Goal: Task Accomplishment & Management: Manage account settings

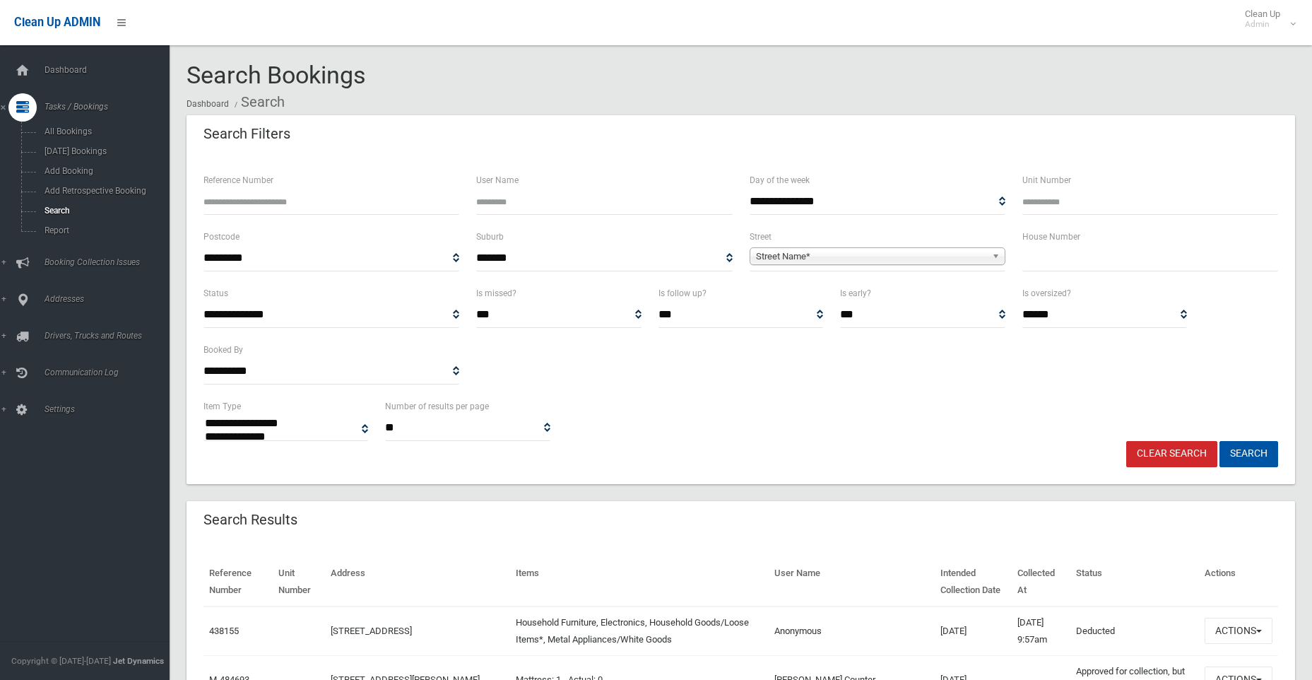
select select
type input "**"
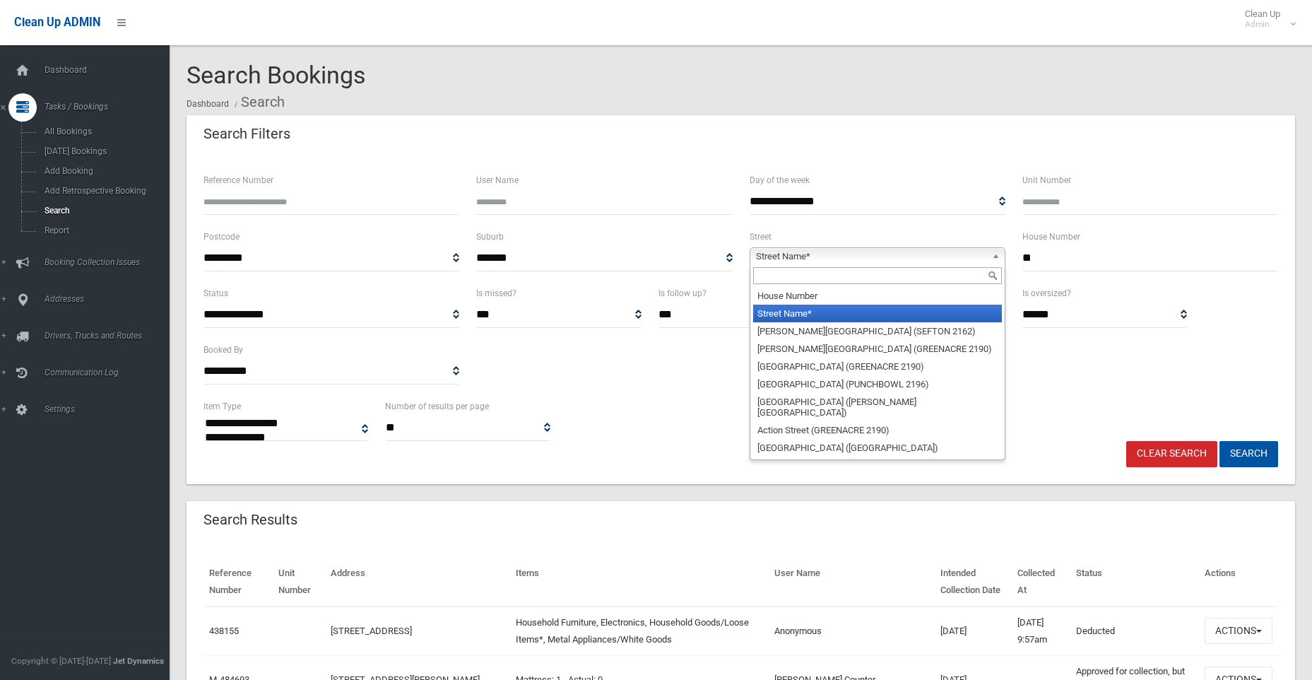
click at [963, 256] on span "Street Name*" at bounding box center [871, 256] width 230 height 17
click at [881, 276] on input "text" at bounding box center [877, 275] width 249 height 17
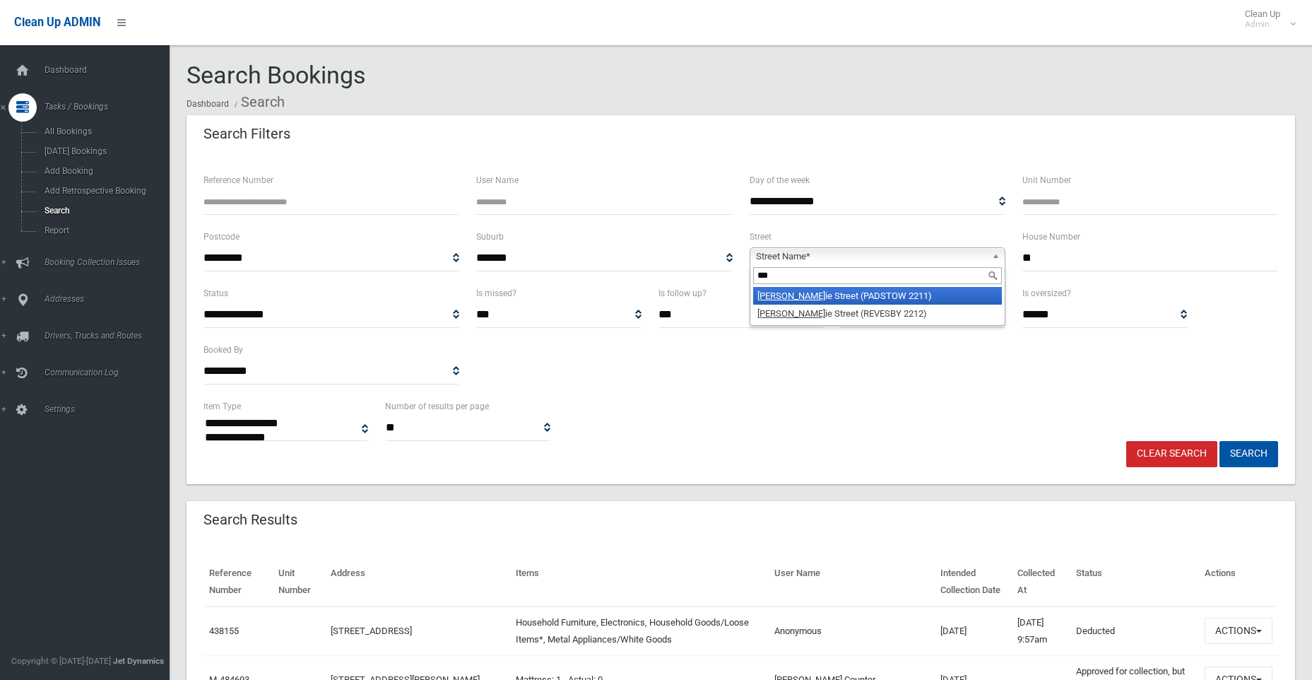
type input "***"
click at [801, 297] on li "Lou ie Street (PADSTOW 2211)" at bounding box center [877, 296] width 249 height 18
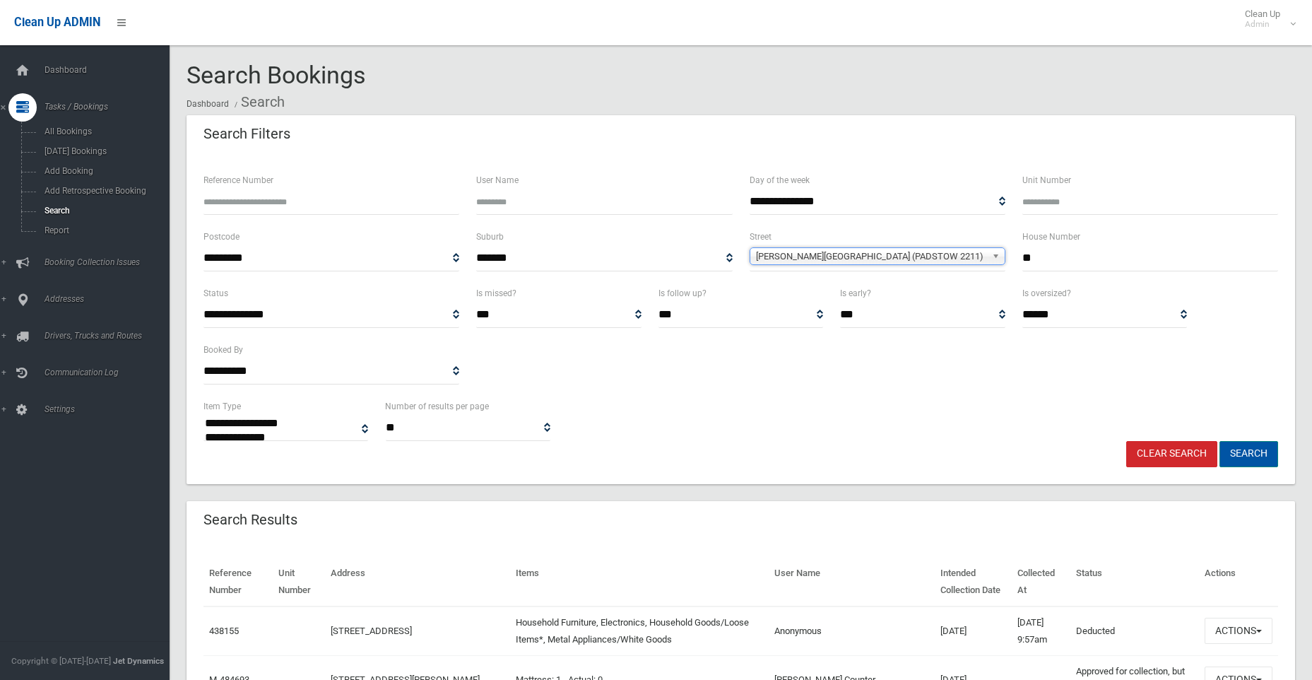
click at [1247, 449] on button "Search" at bounding box center [1248, 454] width 59 height 26
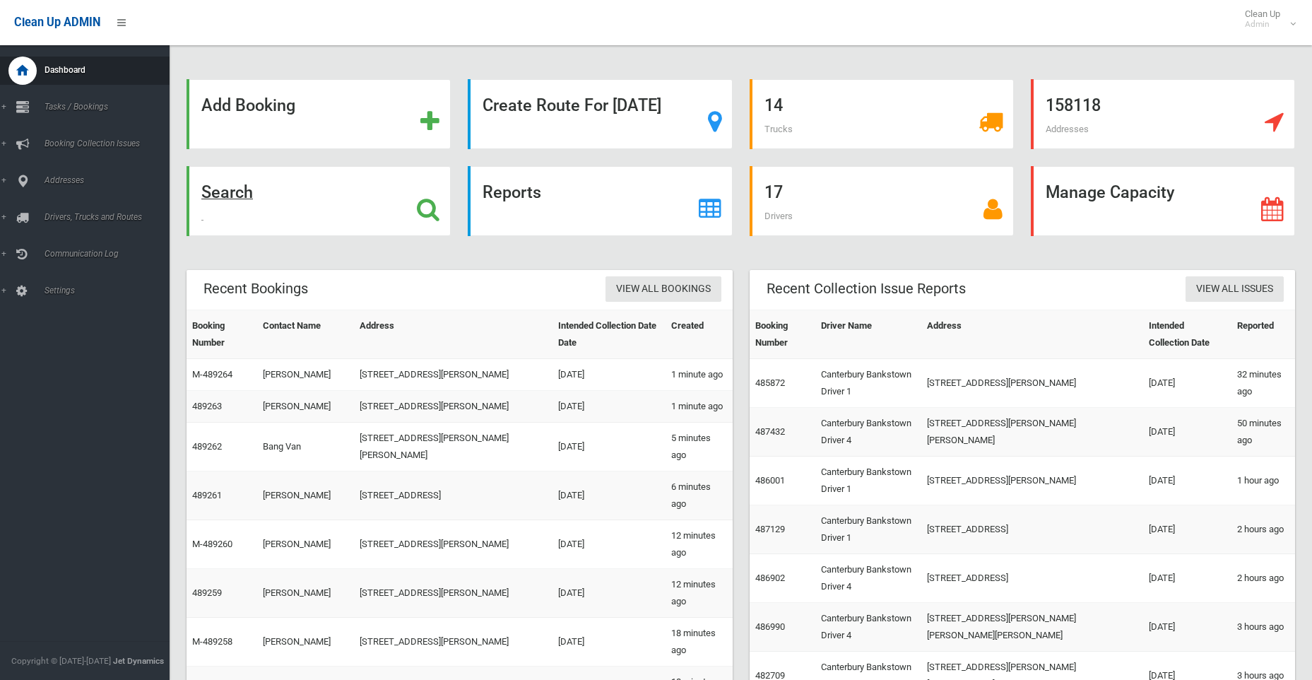
click at [240, 191] on strong "Search" at bounding box center [227, 192] width 52 height 20
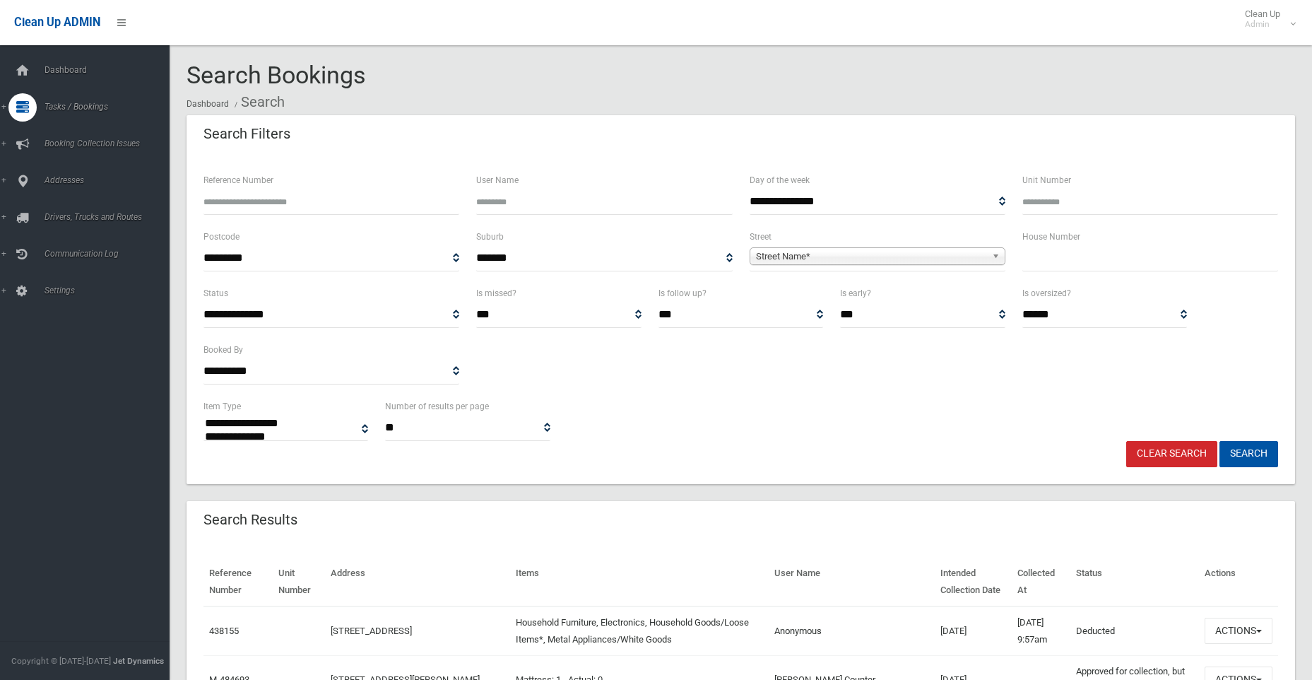
select select
click at [1085, 248] on input "text" at bounding box center [1150, 258] width 256 height 26
type input "**"
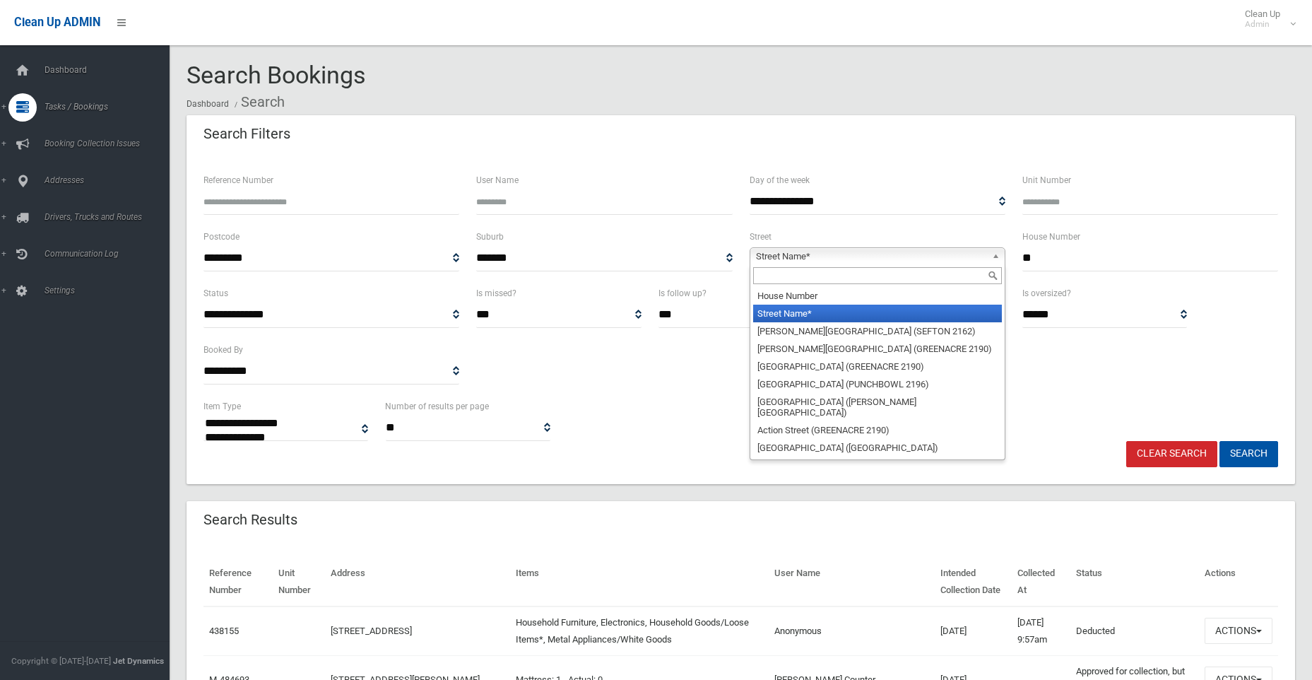
click at [879, 251] on span "Street Name*" at bounding box center [871, 256] width 230 height 17
click at [818, 273] on input "text" at bounding box center [877, 275] width 249 height 17
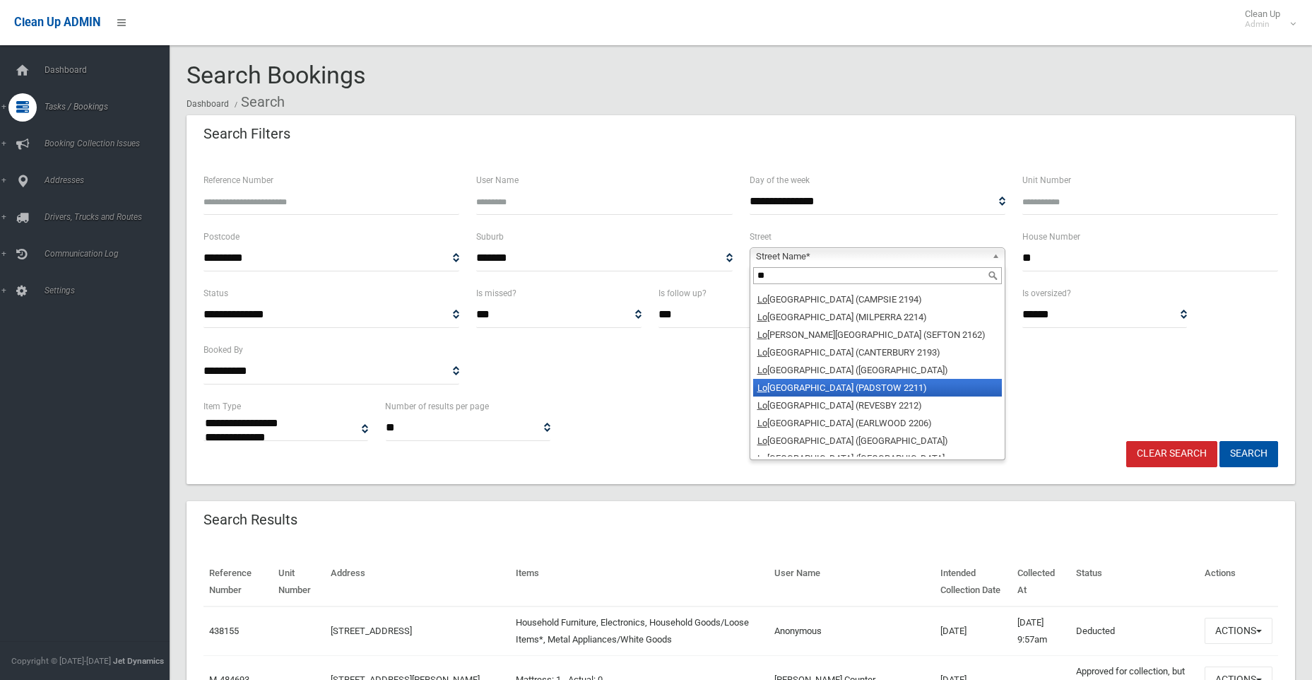
type input "**"
click at [795, 379] on li "Lo uie Street (PADSTOW 2211)" at bounding box center [877, 388] width 249 height 18
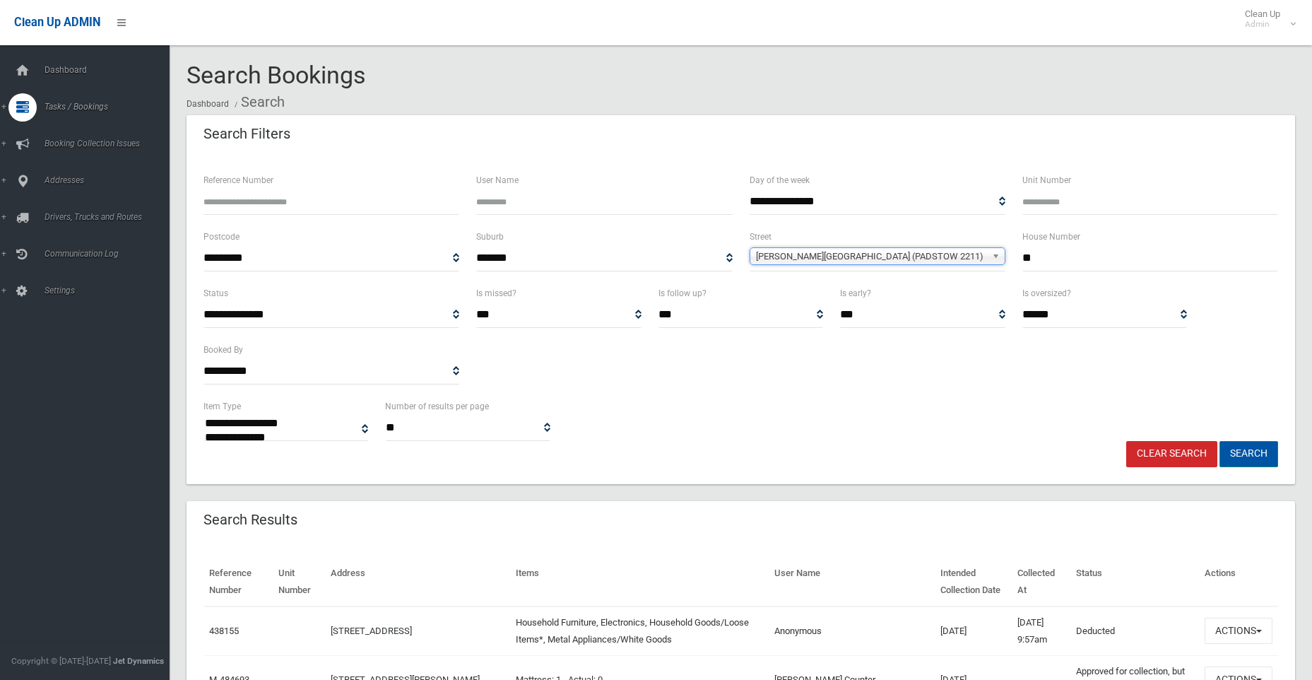
click at [1242, 449] on button "Search" at bounding box center [1248, 454] width 59 height 26
click at [1248, 453] on button "Search" at bounding box center [1248, 454] width 59 height 26
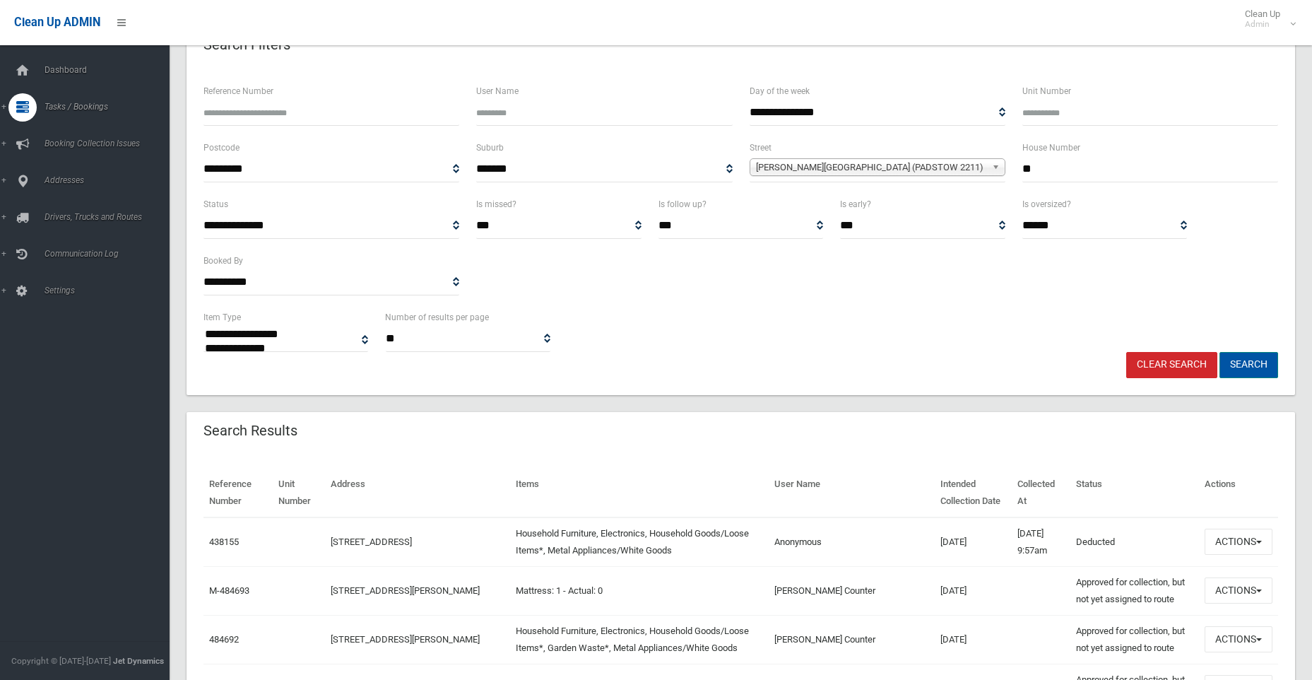
scroll to position [141, 0]
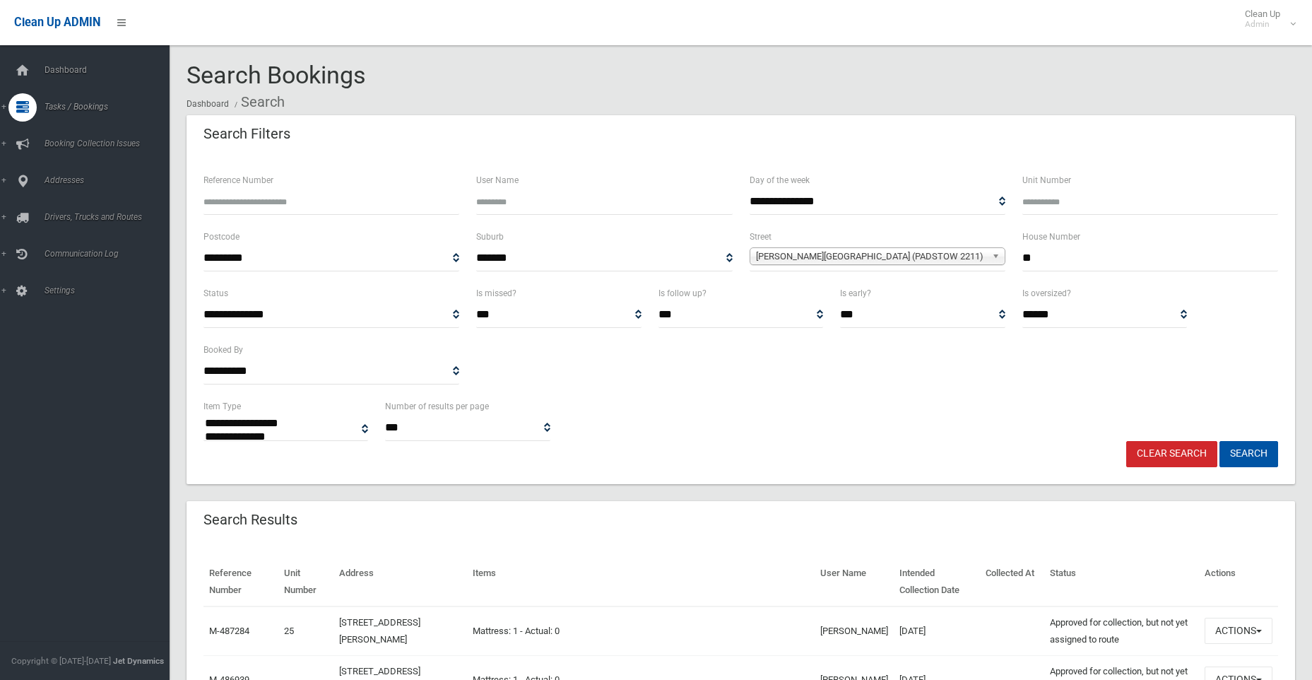
select select
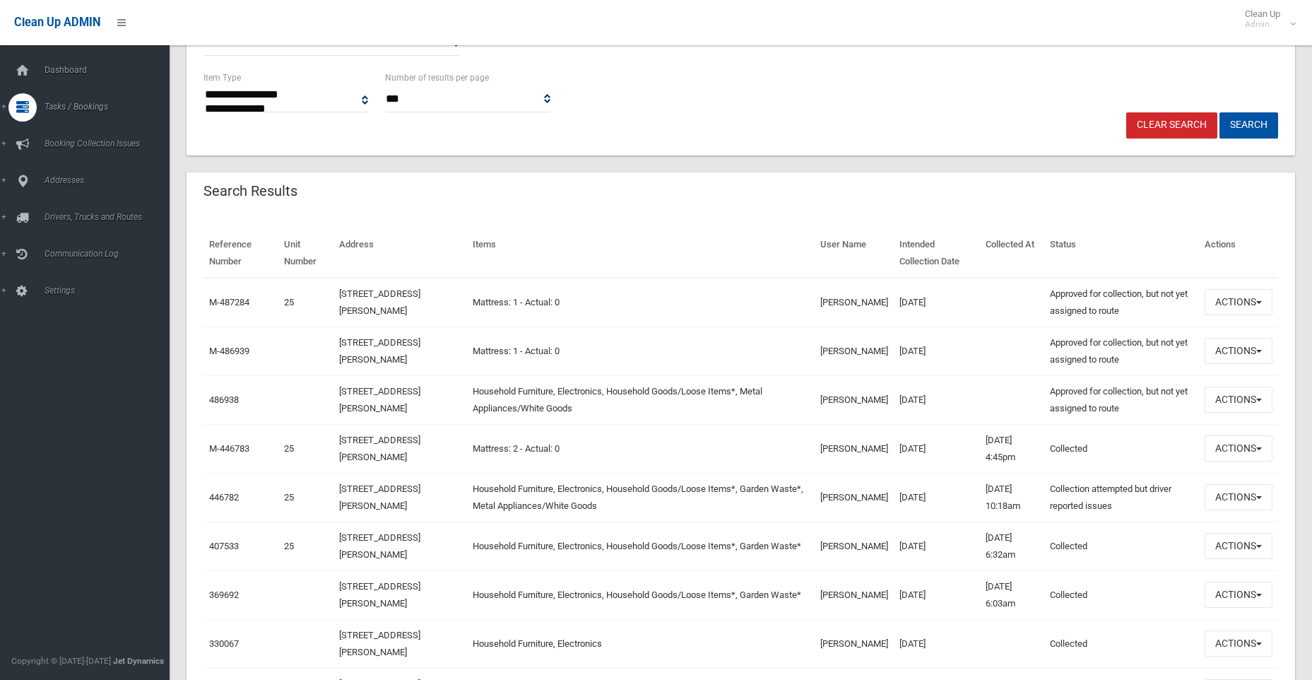
scroll to position [353, 0]
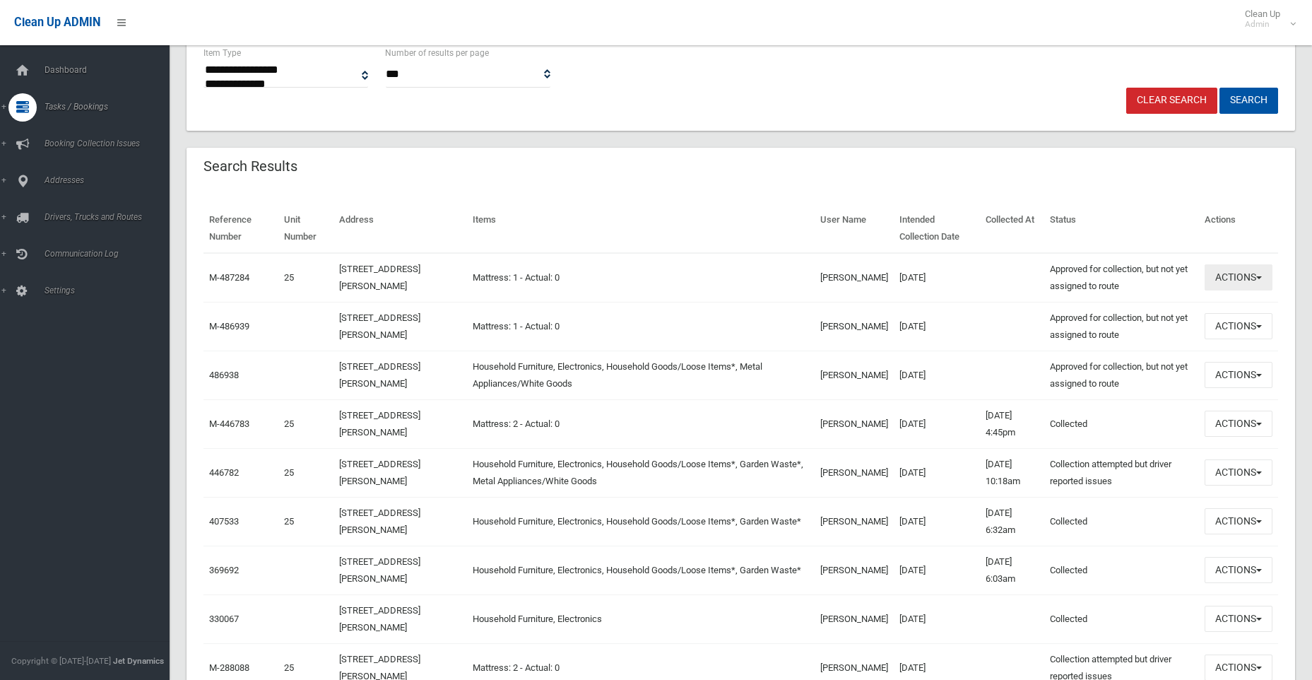
click at [1237, 278] on button "Actions" at bounding box center [1238, 277] width 68 height 26
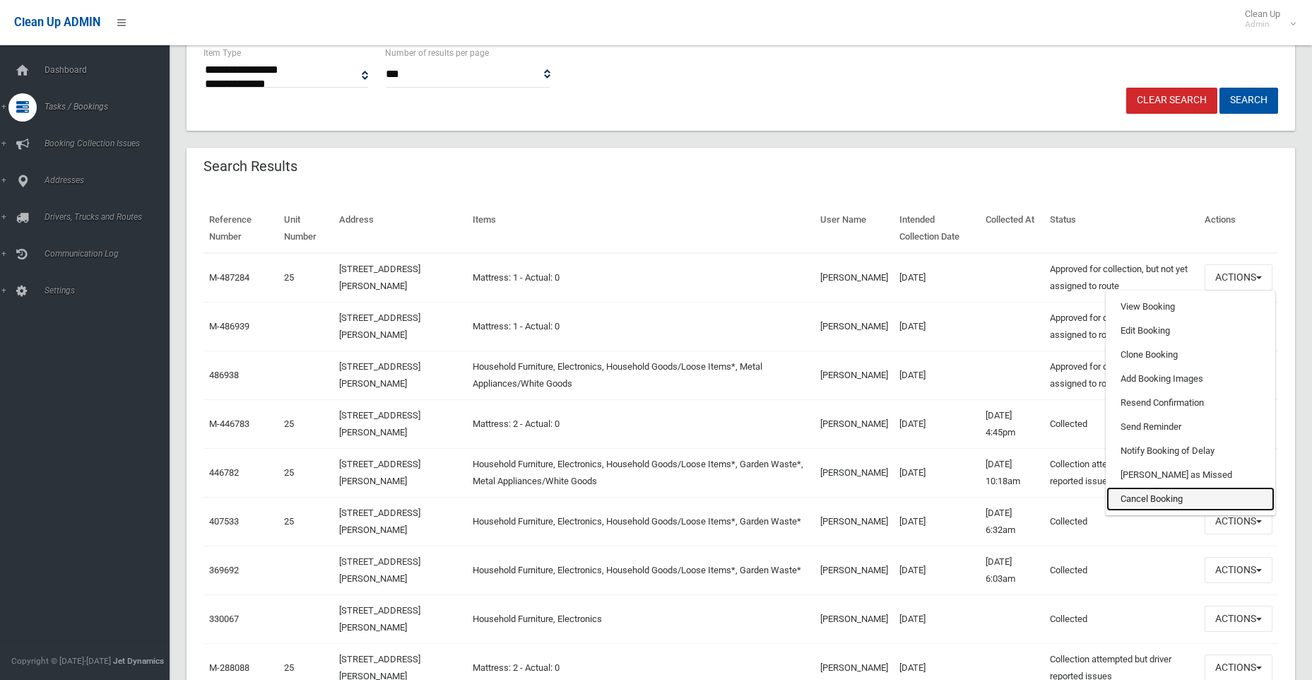
click at [1138, 498] on link "Cancel Booking" at bounding box center [1190, 499] width 168 height 24
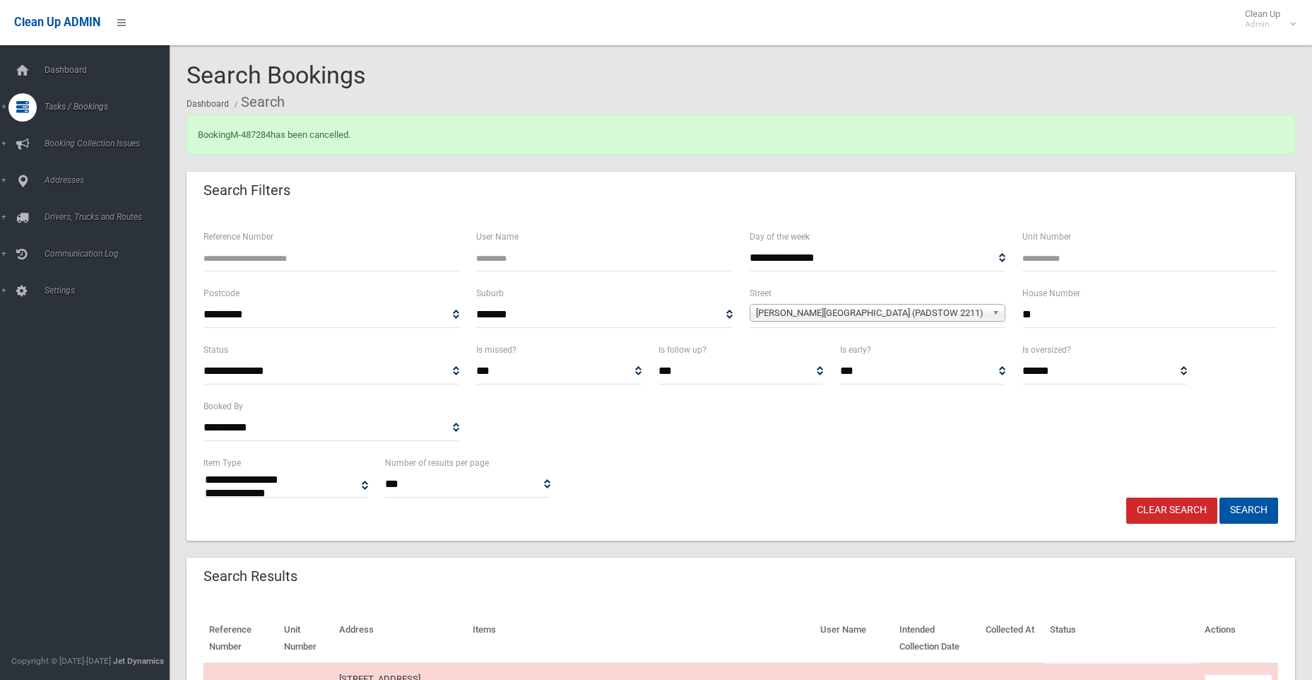
select select
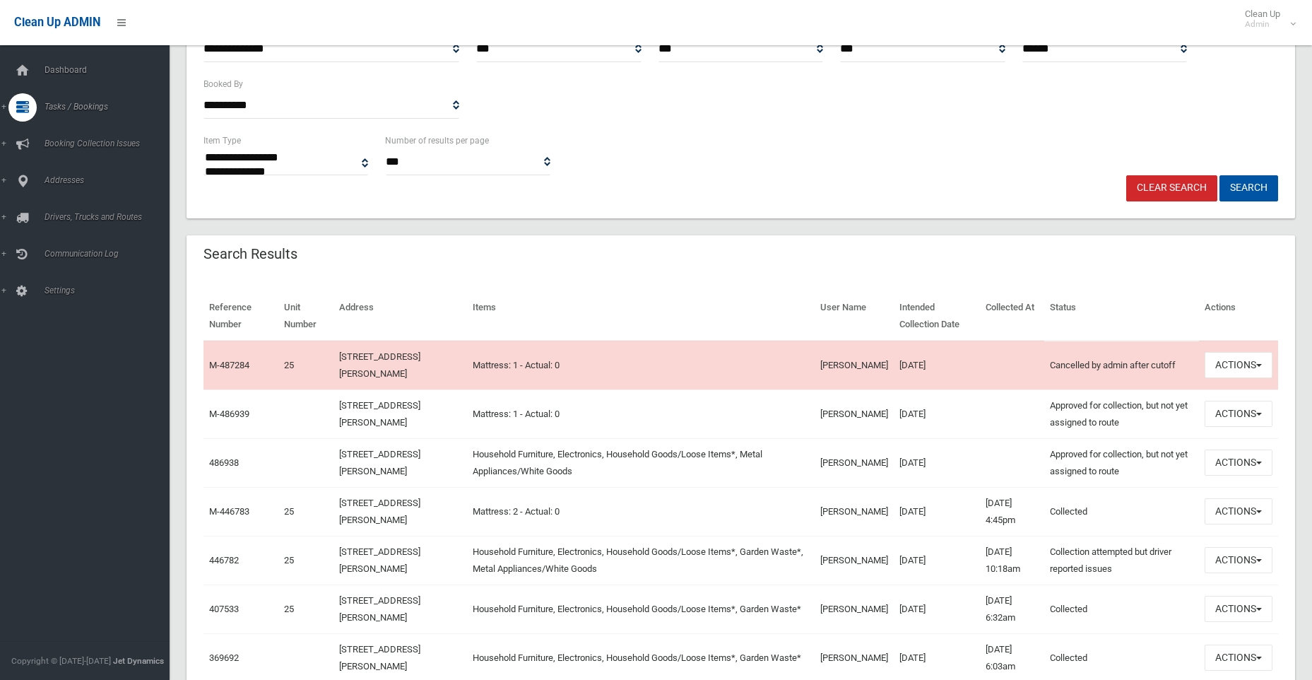
scroll to position [424, 0]
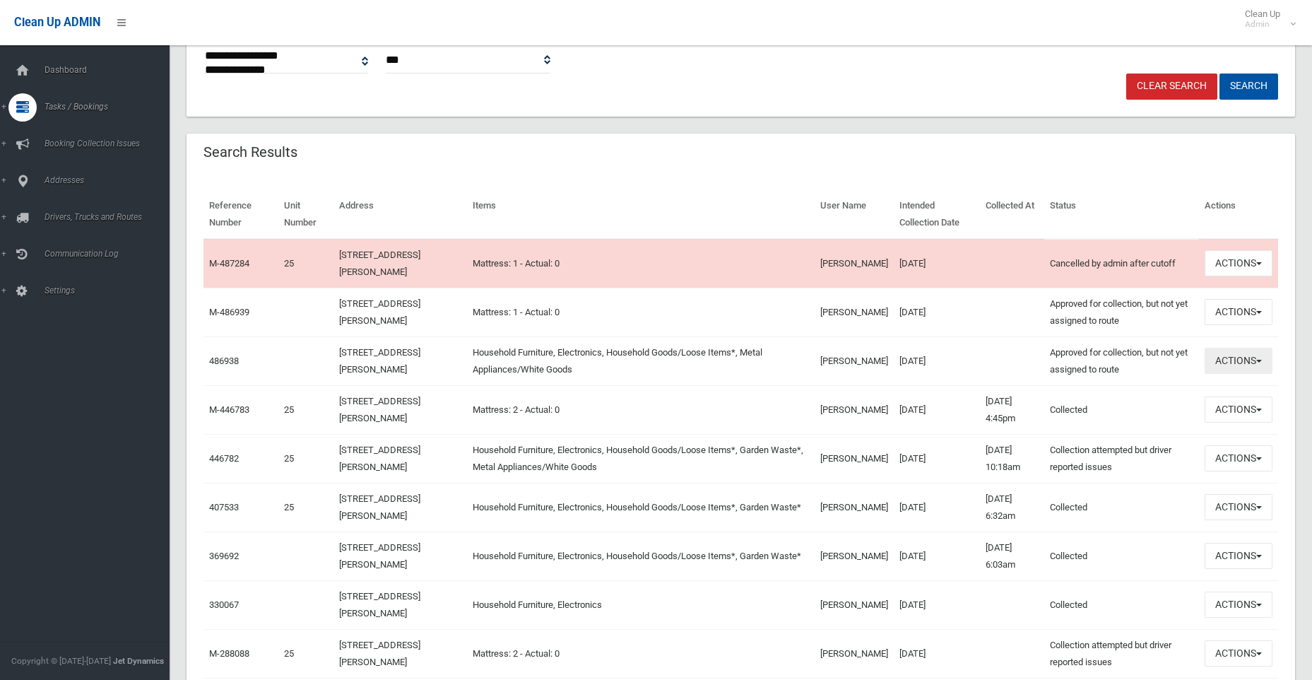
click at [1228, 360] on button "Actions" at bounding box center [1238, 361] width 68 height 26
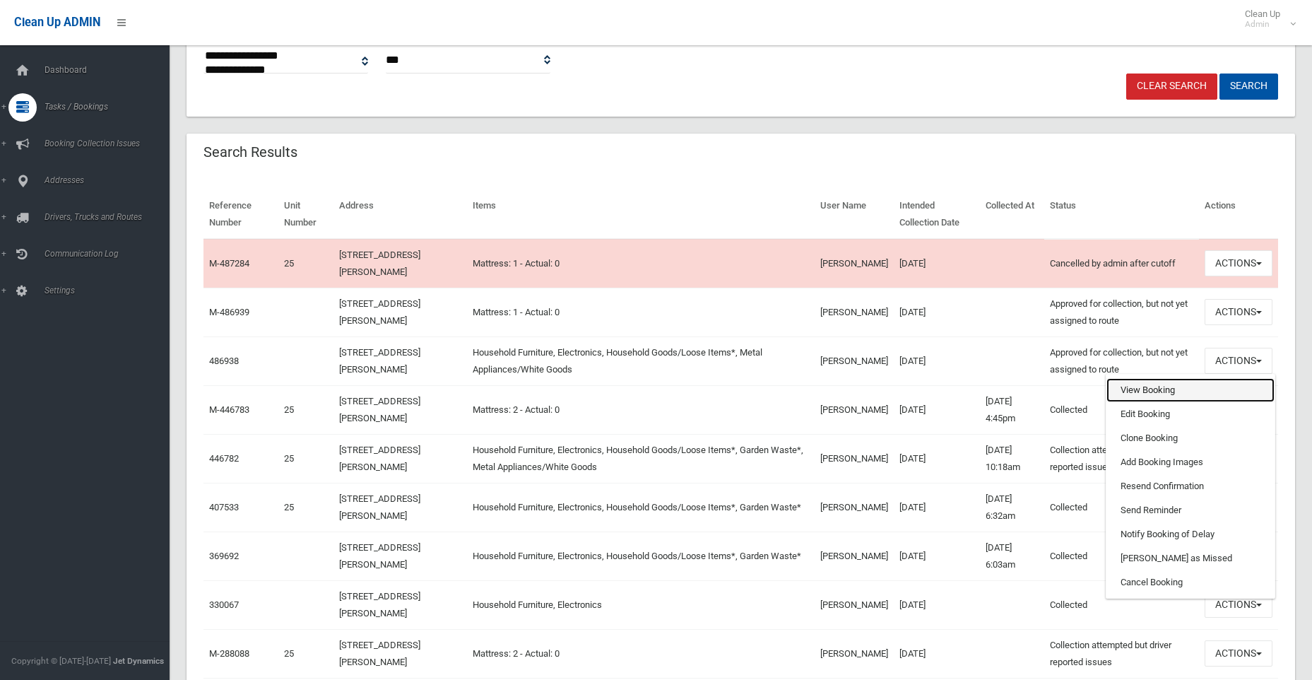
click at [1146, 387] on link "View Booking" at bounding box center [1190, 390] width 168 height 24
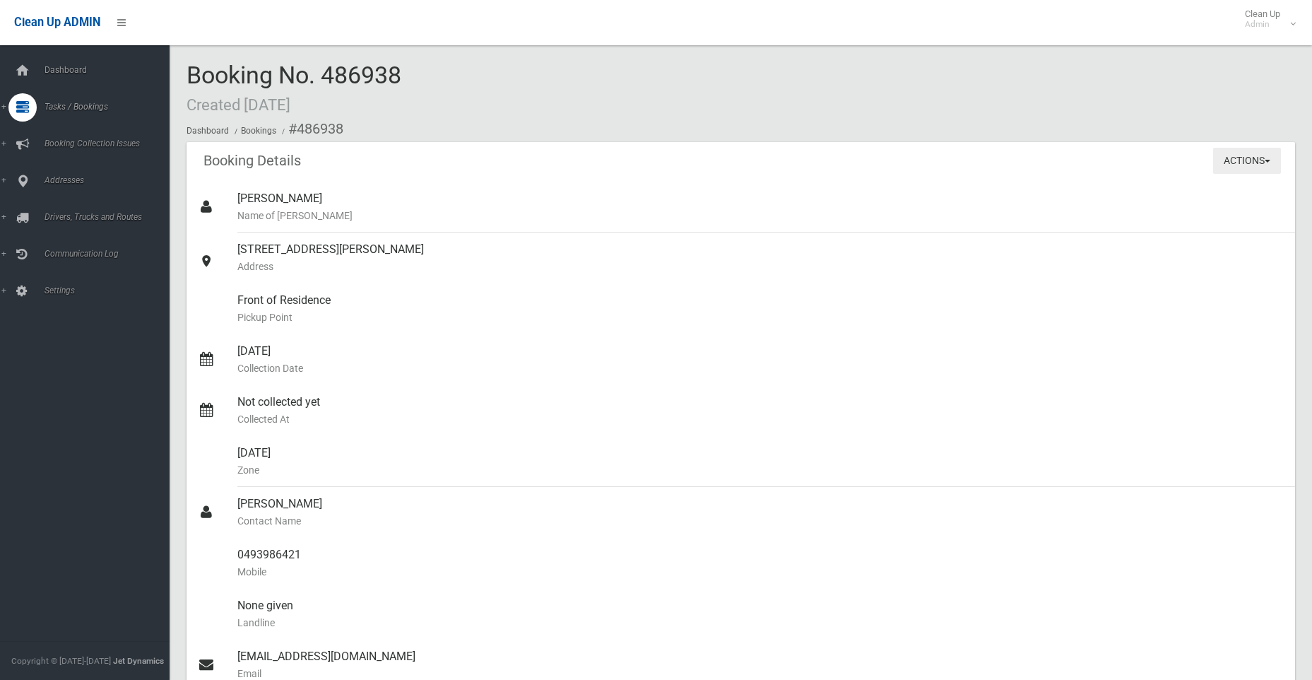
click at [1238, 155] on button "Actions" at bounding box center [1247, 161] width 68 height 26
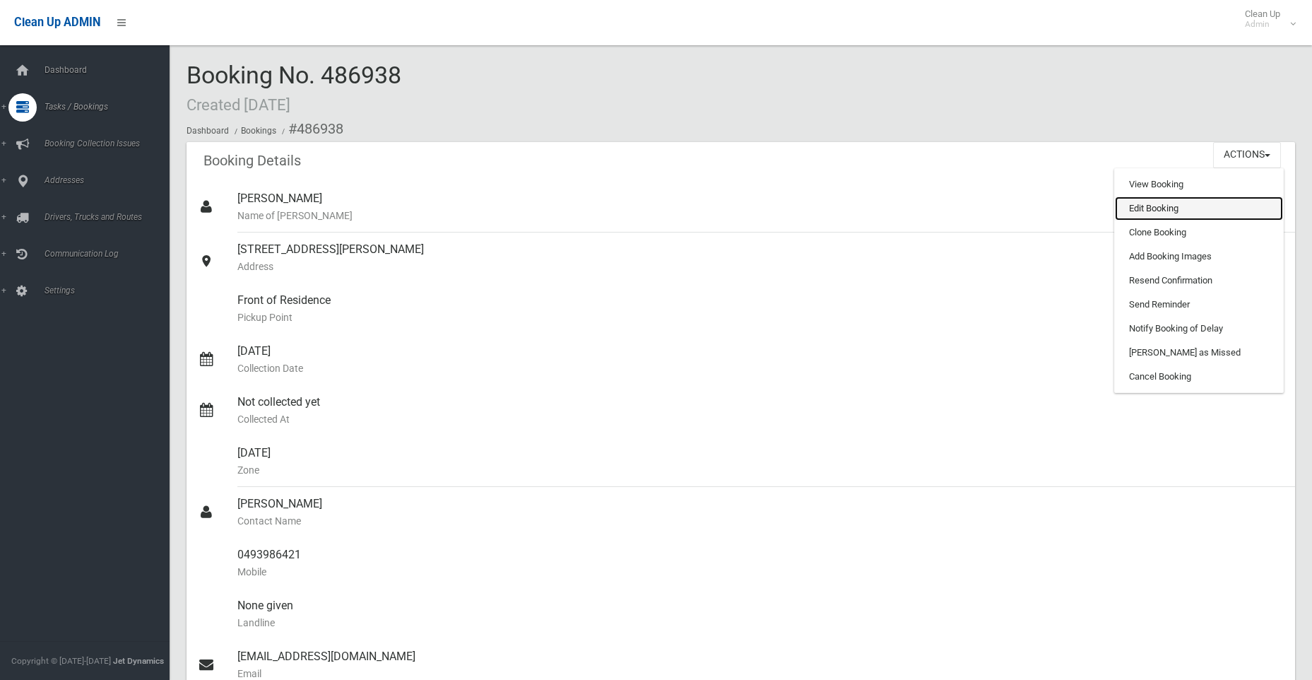
click at [1143, 209] on link "Edit Booking" at bounding box center [1199, 208] width 168 height 24
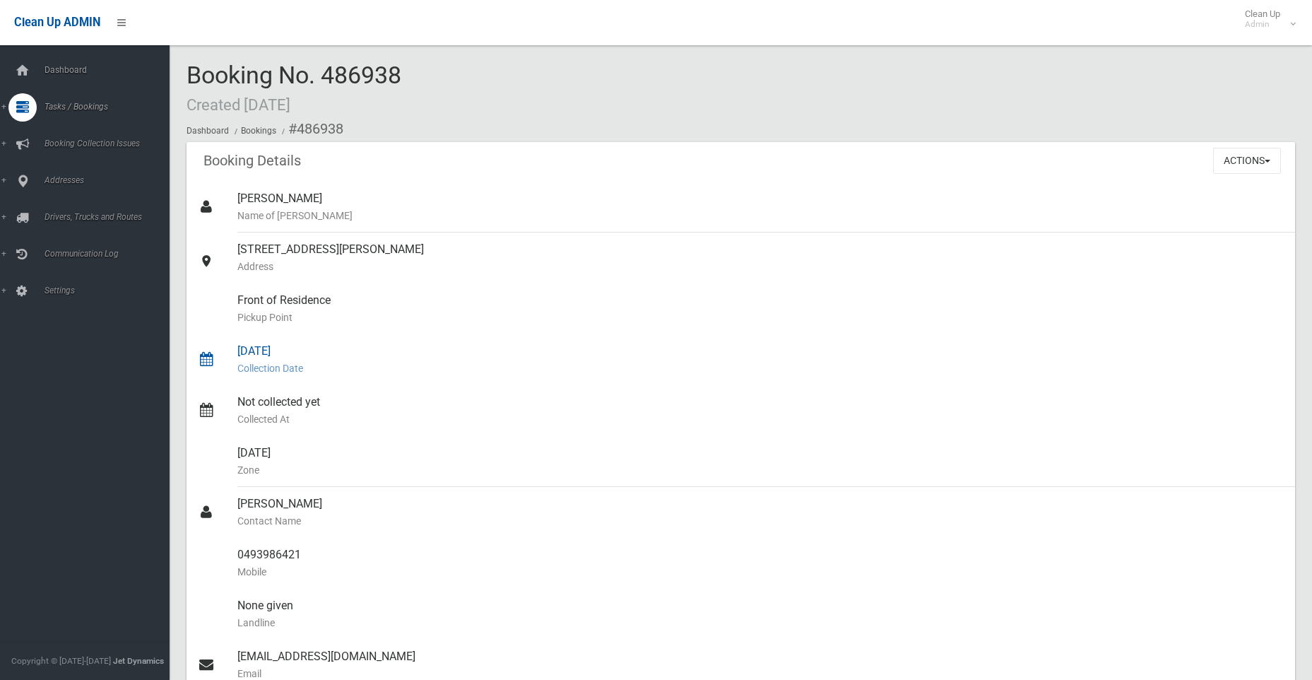
scroll to position [46, 0]
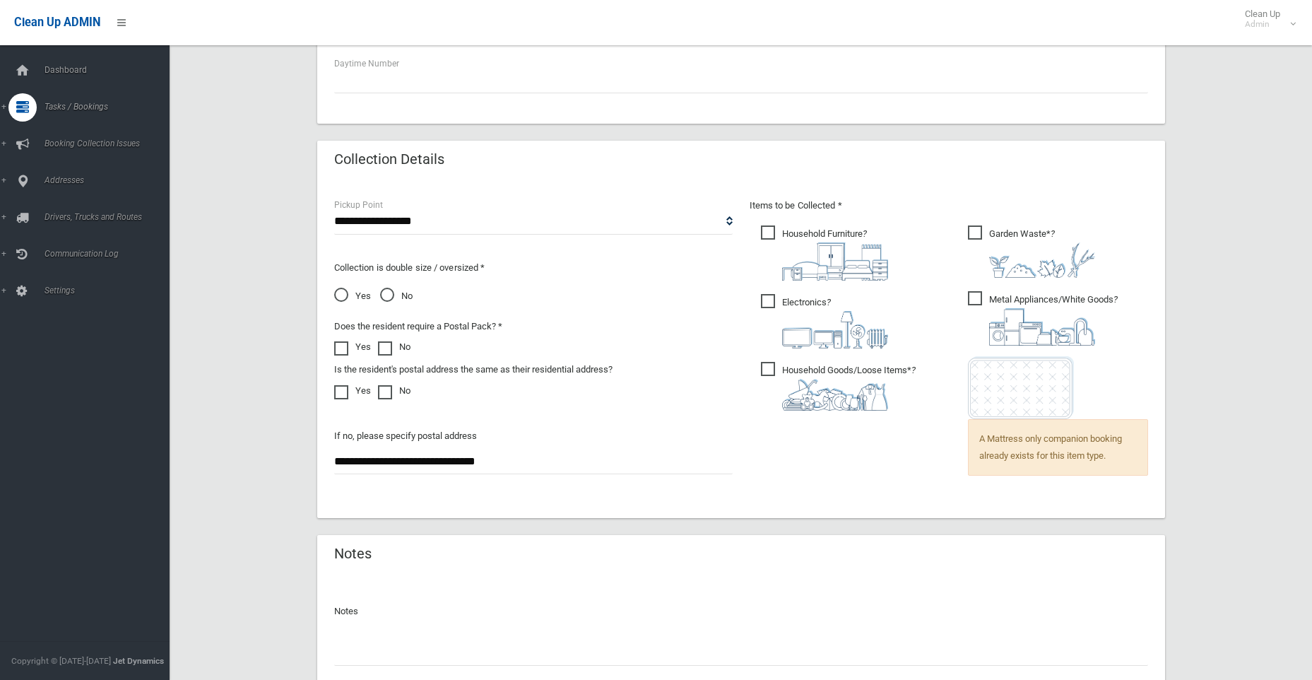
scroll to position [848, 0]
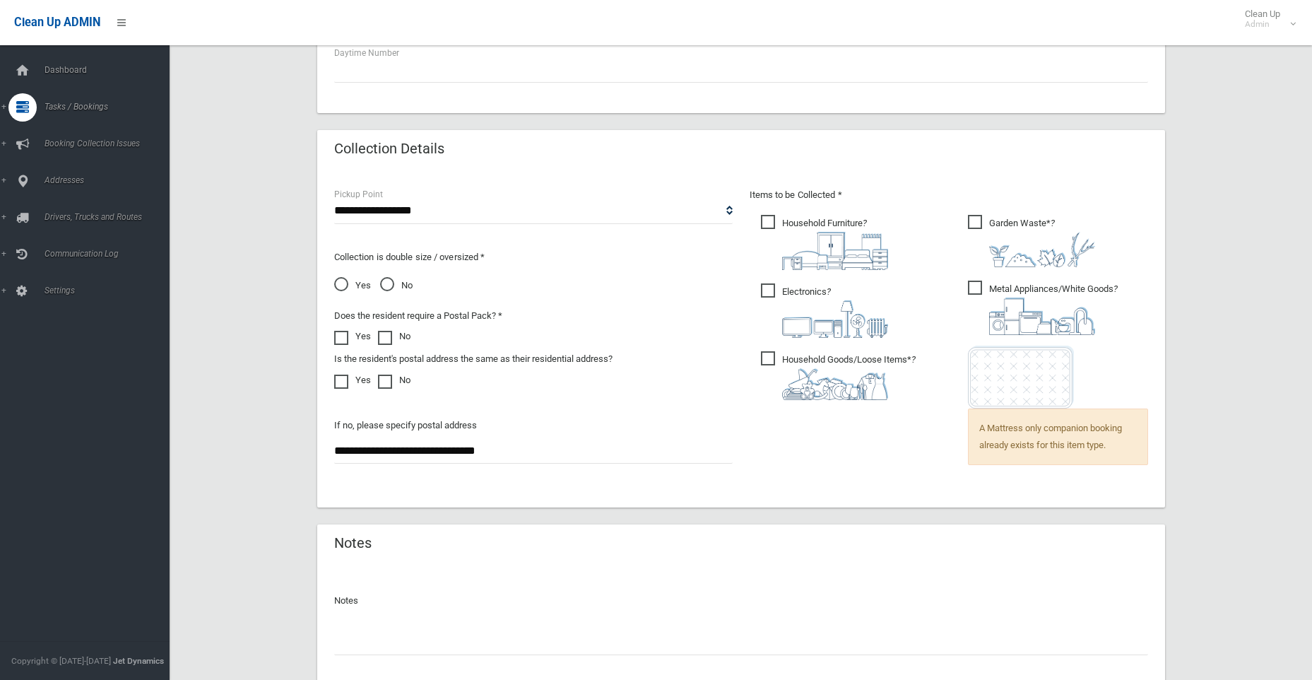
drag, startPoint x: 492, startPoint y: 441, endPoint x: 266, endPoint y: 453, distance: 226.4
click at [340, 282] on span "Yes" at bounding box center [352, 285] width 37 height 17
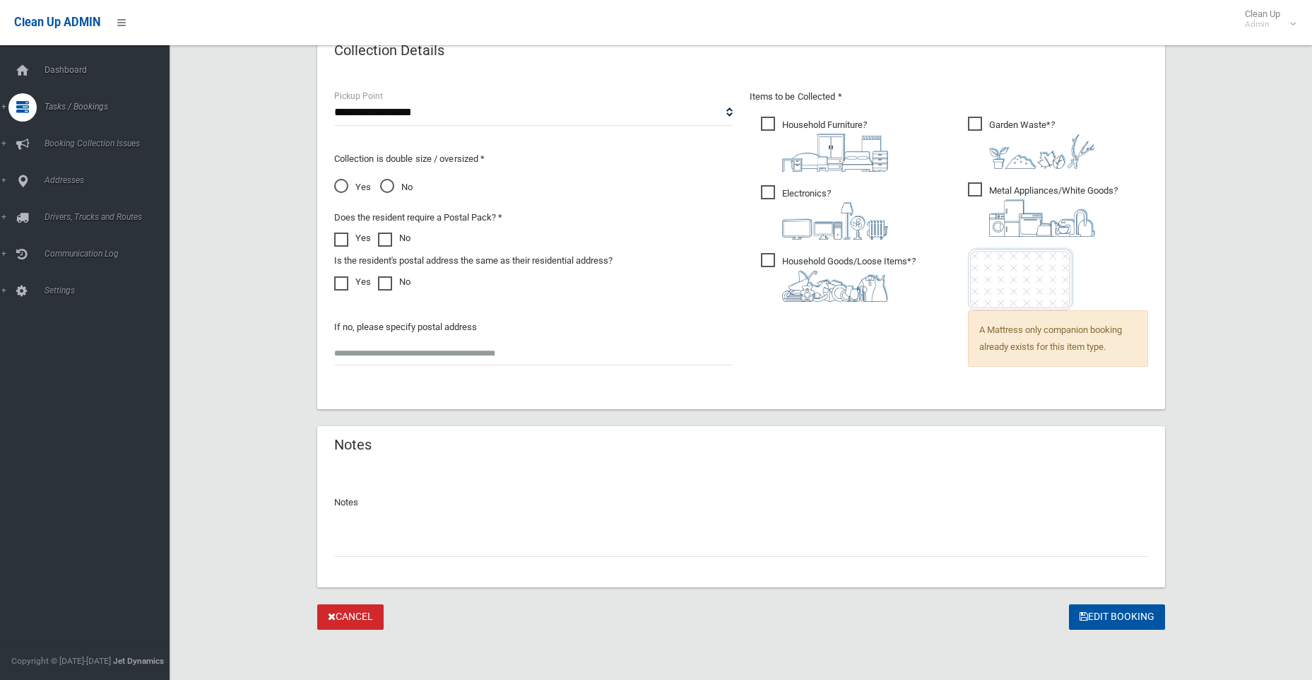
scroll to position [947, 0]
click at [1113, 619] on button "Edit Booking" at bounding box center [1117, 616] width 96 height 26
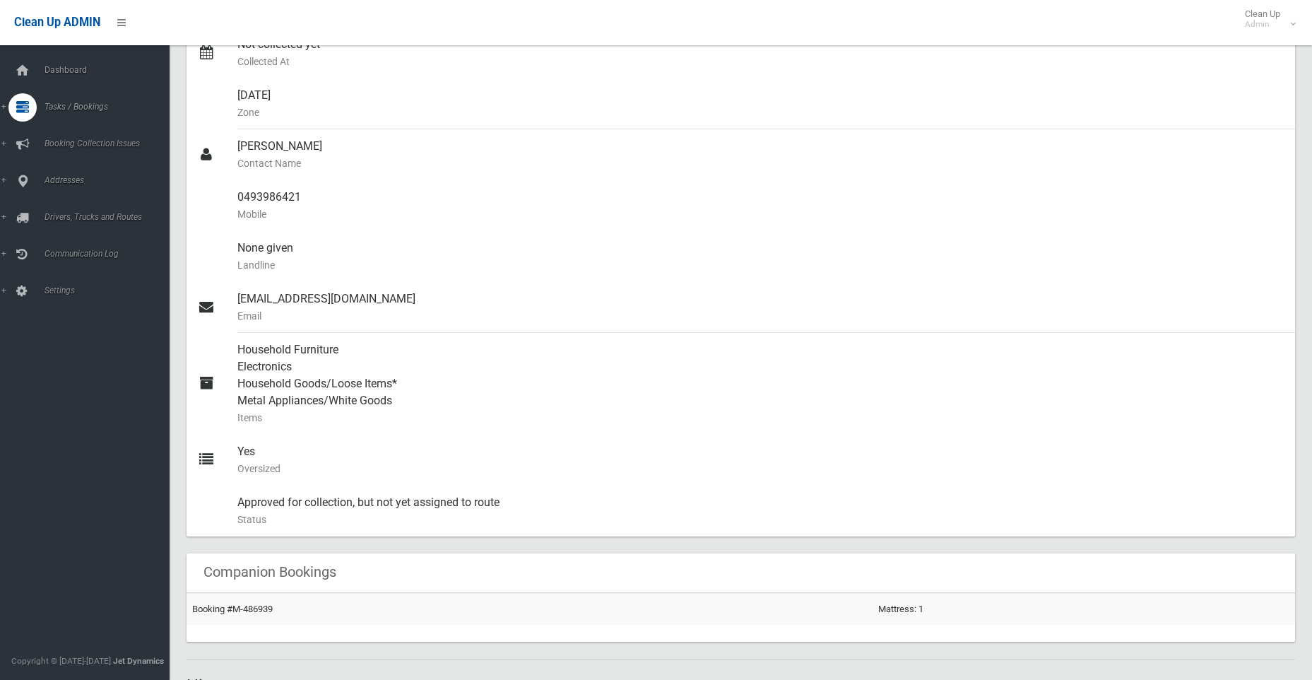
scroll to position [74, 0]
